Goal: Check status: Check status

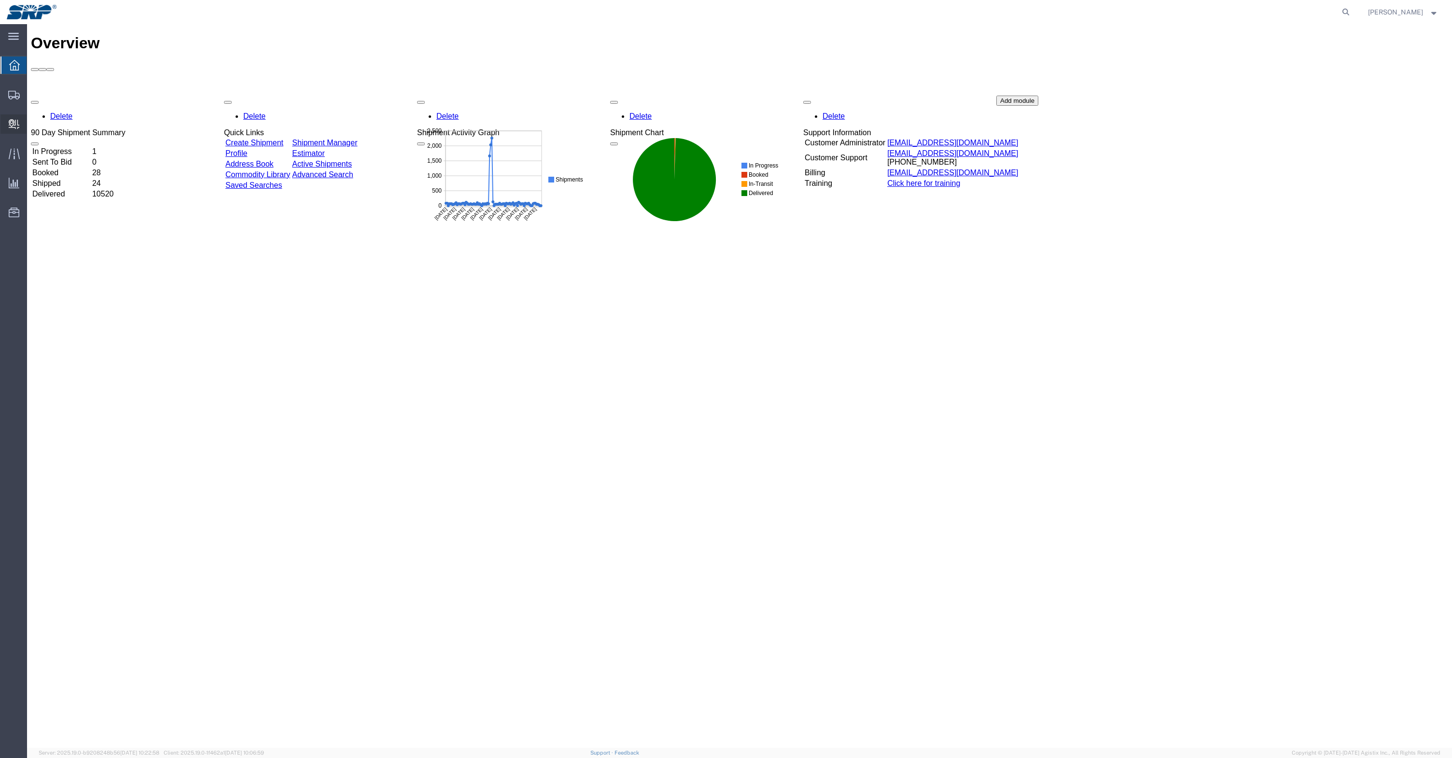
click at [33, 127] on span "Internal Delivery" at bounding box center [30, 123] width 7 height 19
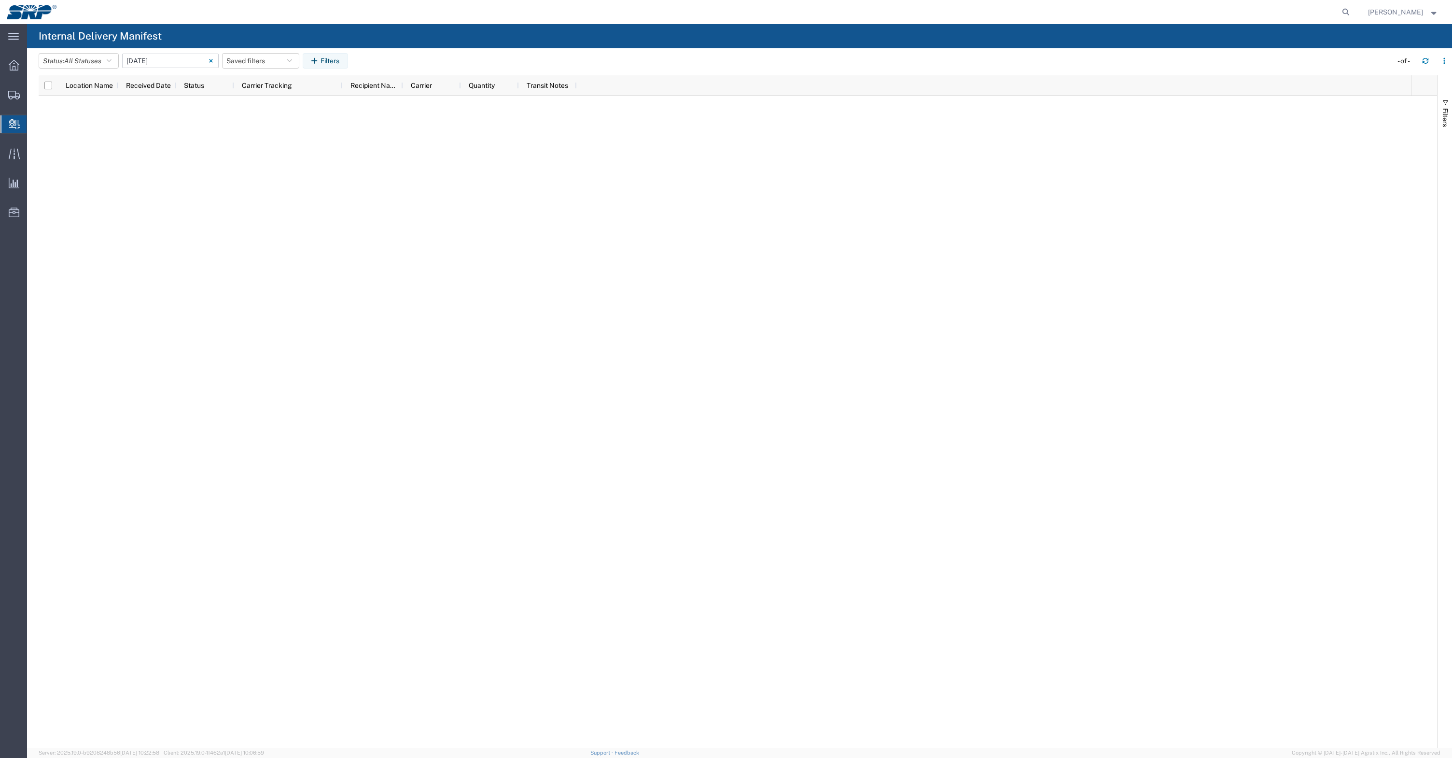
click at [213, 60] on icon at bounding box center [211, 61] width 4 height 4
click at [1445, 101] on span "button" at bounding box center [1446, 103] width 8 height 8
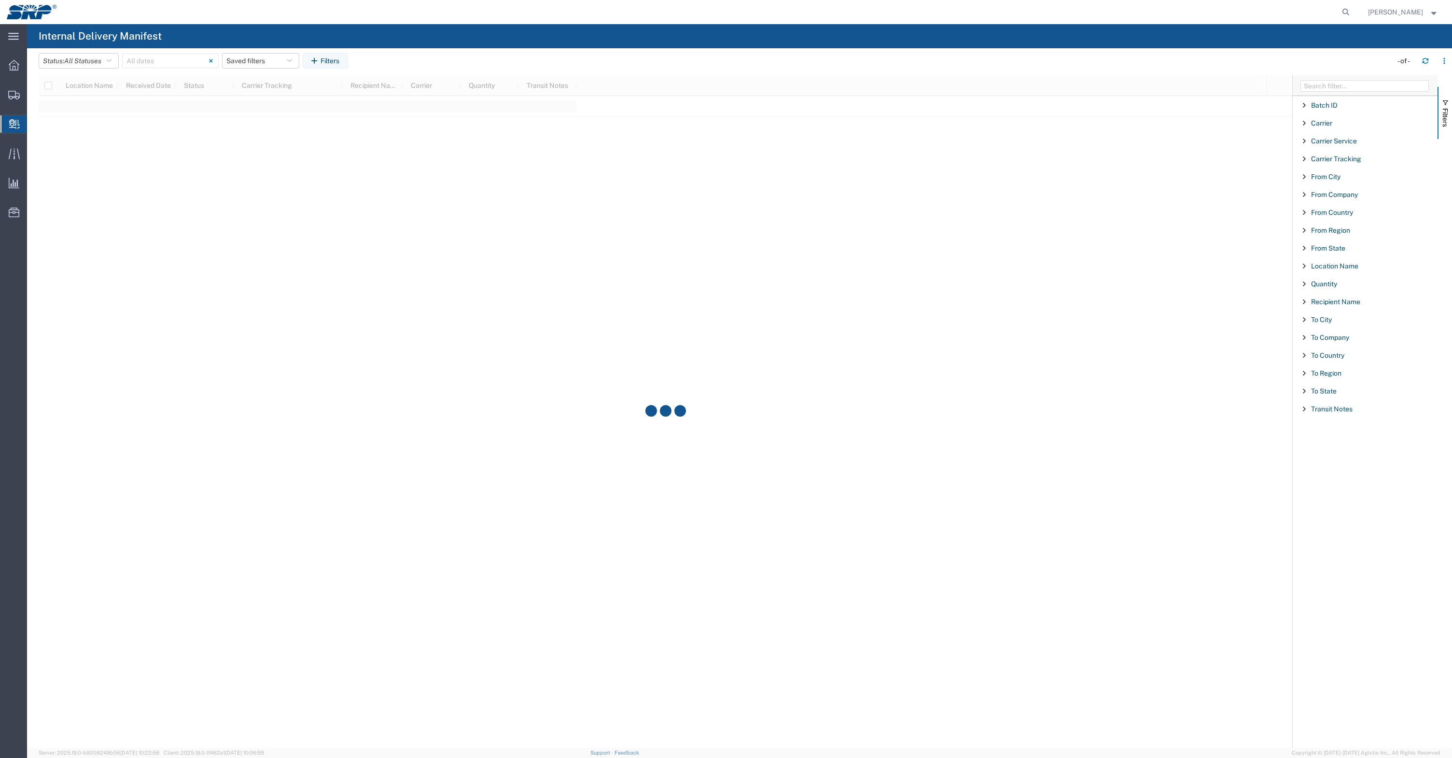
click at [1304, 159] on span "Filter List 18 Filters" at bounding box center [1305, 159] width 8 height 8
click at [1329, 186] on span "starts with" at bounding box center [1326, 184] width 32 height 9
click at [1332, 215] on span "contains" at bounding box center [1363, 218] width 112 height 15
click at [1327, 203] on input "Filter List 18 Filters" at bounding box center [1369, 203] width 127 height 14
paste input "WEB000535"
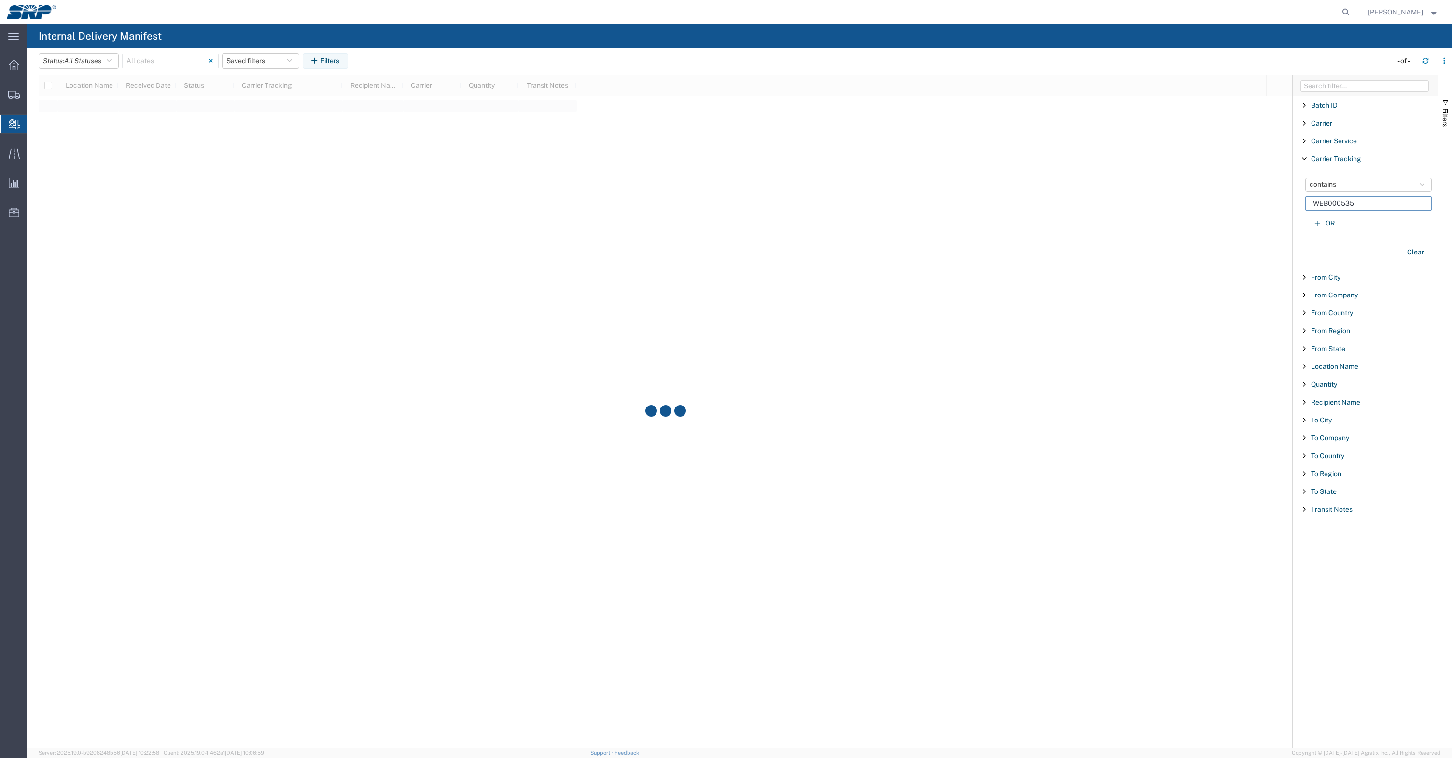
type input "WEB000535"
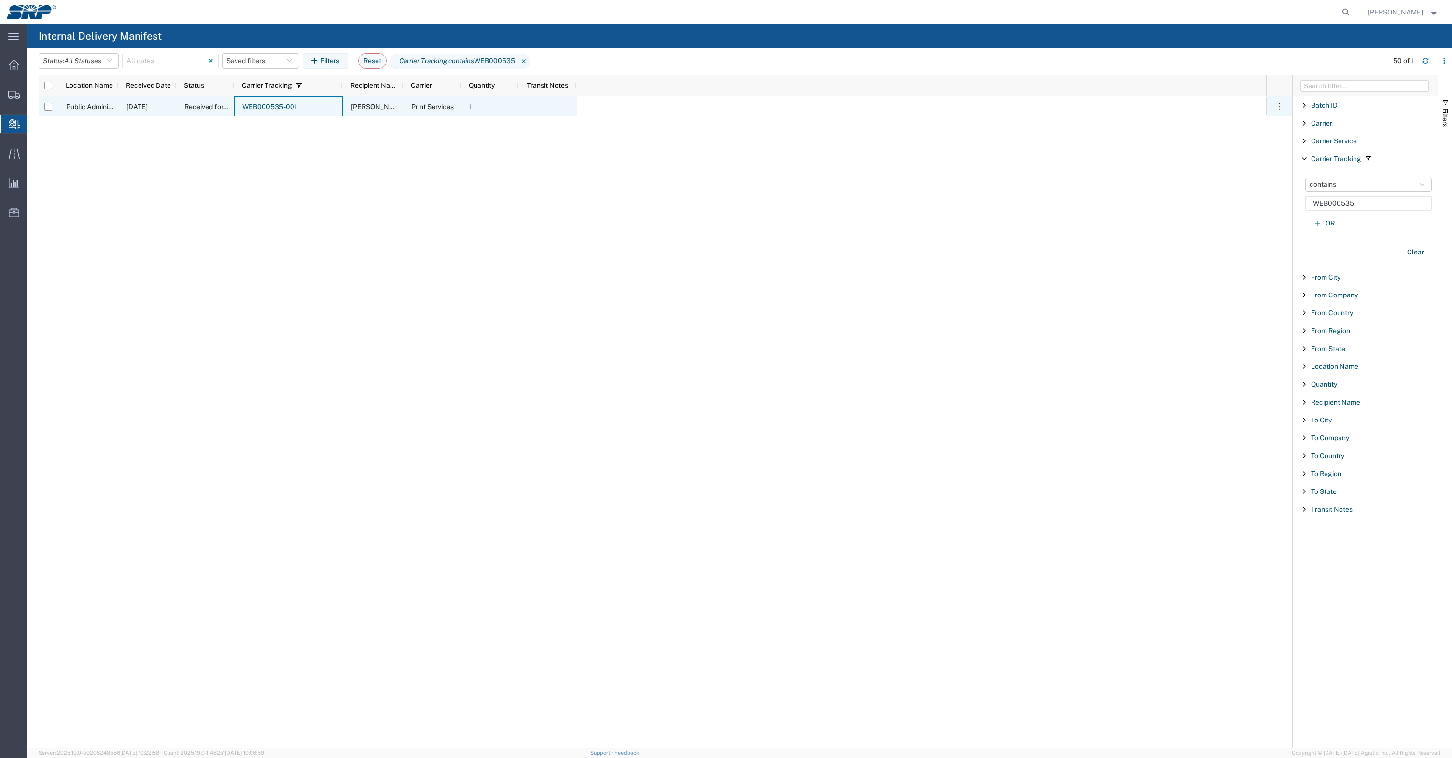
click at [251, 108] on link "WEB000535-001" at bounding box center [269, 107] width 55 height 8
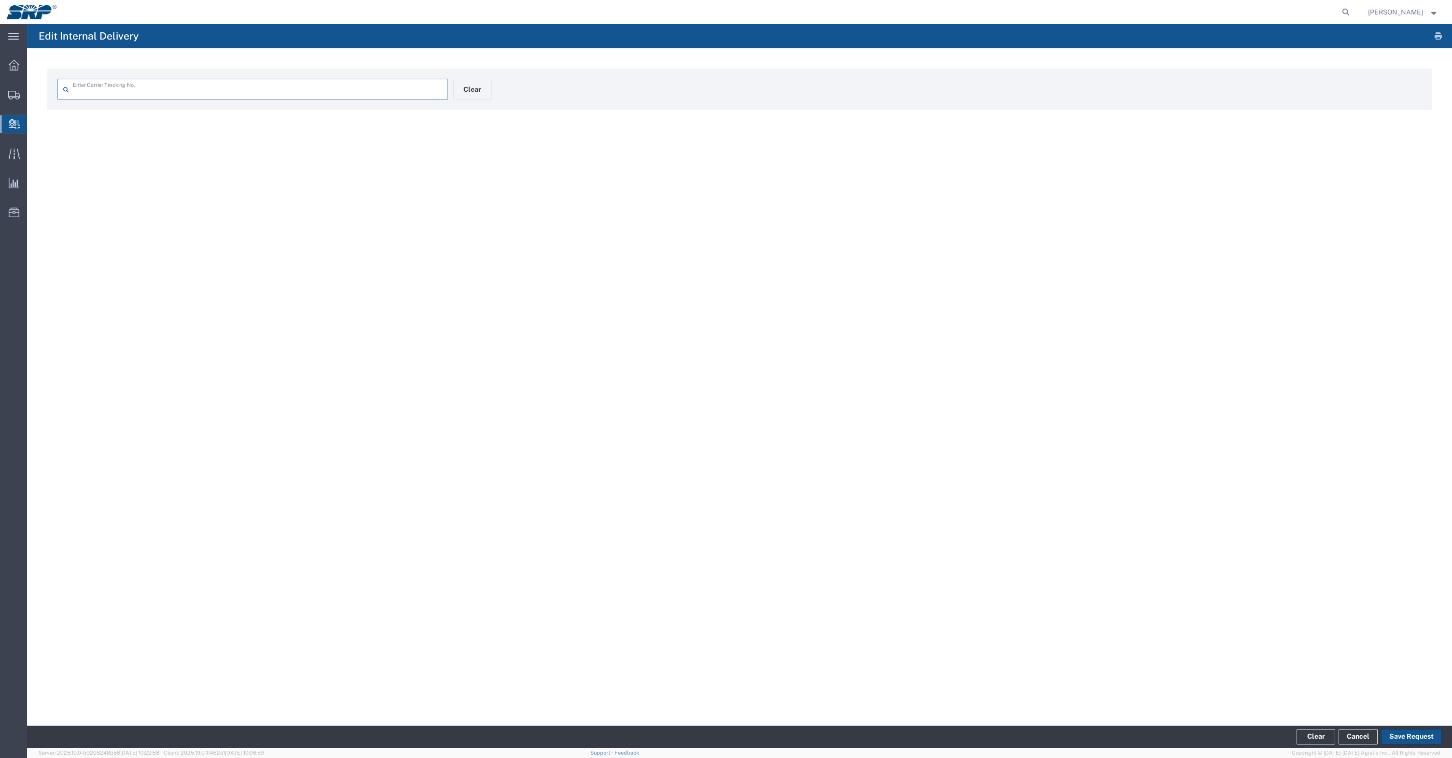
type input "WEB000535-001"
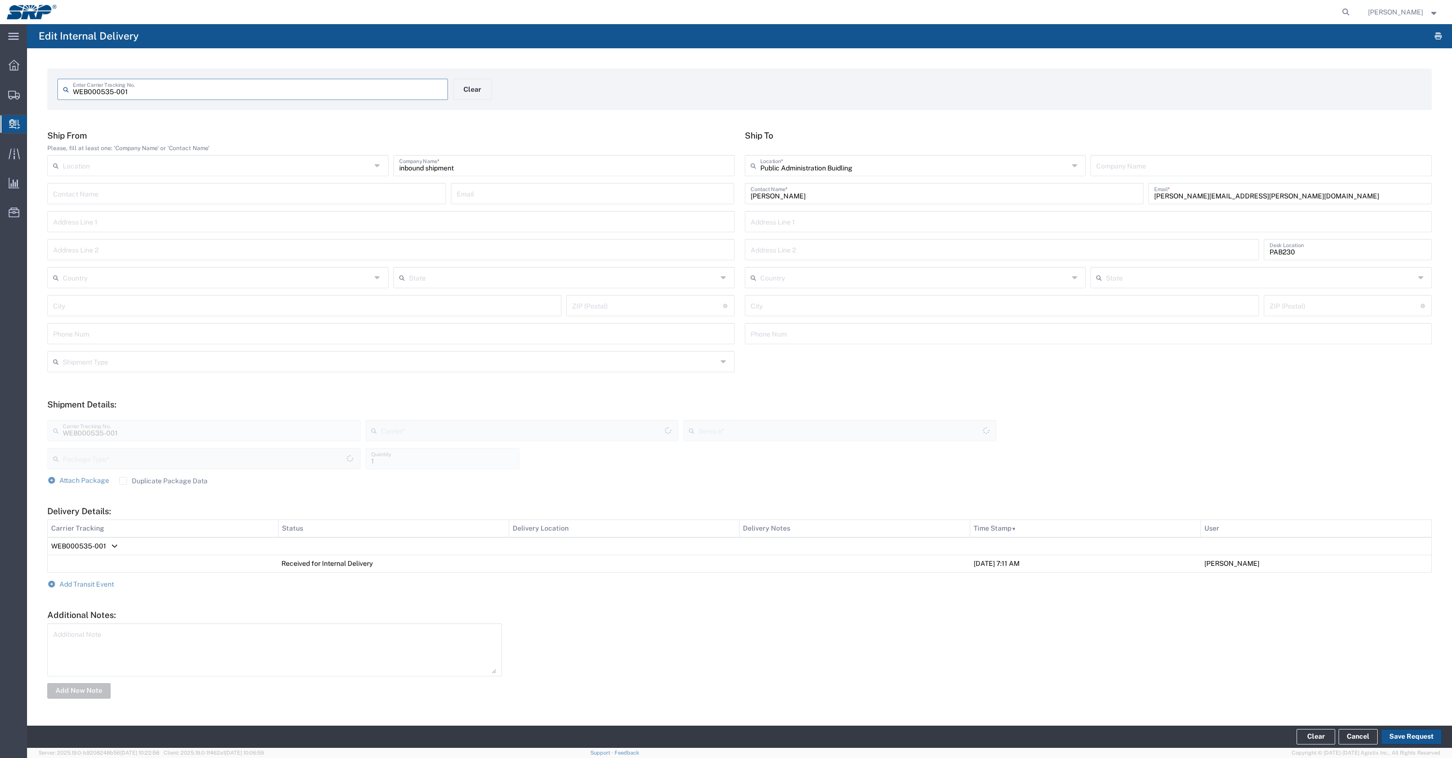
type input "Your Packaging"
type input "Inter-office"
type input "Print Services"
